Goal: Task Accomplishment & Management: Use online tool/utility

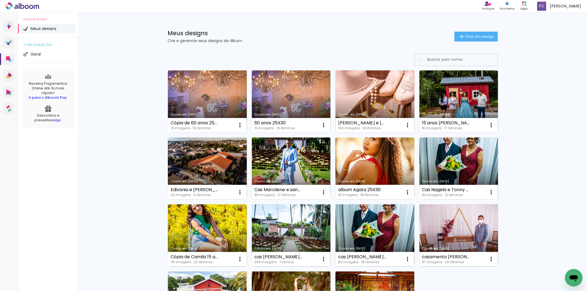
click at [374, 95] on link "Criado em [DATE]" at bounding box center [375, 101] width 79 height 62
